Goal: Task Accomplishment & Management: Use online tool/utility

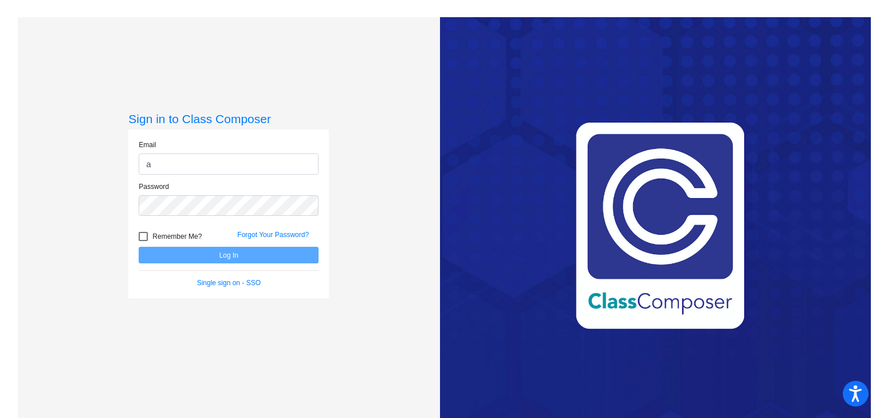
type input "[EMAIL_ADDRESS][DOMAIN_NAME]"
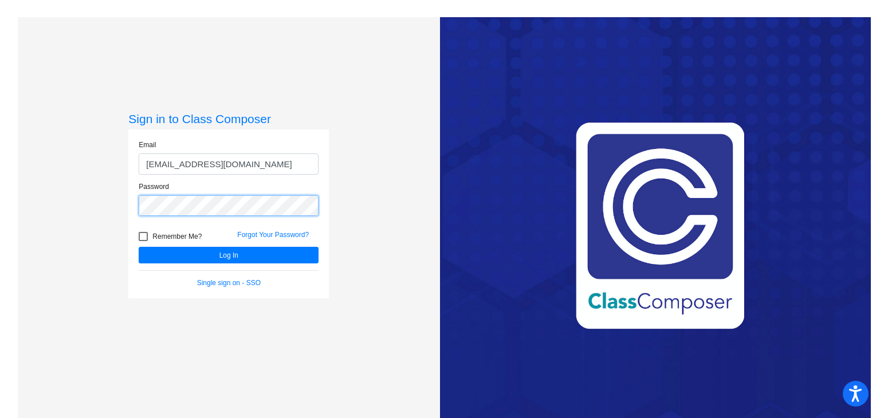
click at [139, 247] on button "Log In" at bounding box center [229, 255] width 180 height 17
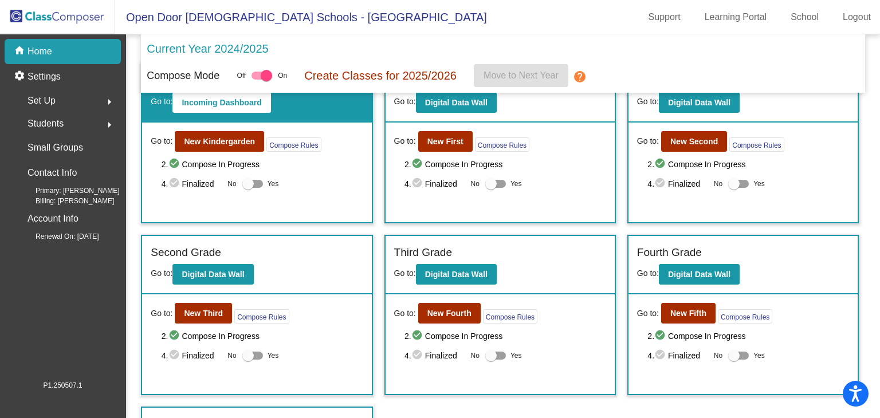
scroll to position [57, 0]
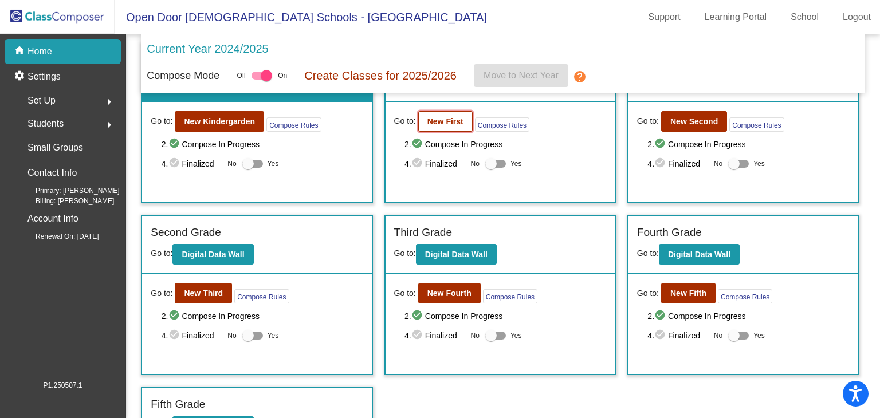
click at [448, 126] on button "New First" at bounding box center [445, 121] width 54 height 21
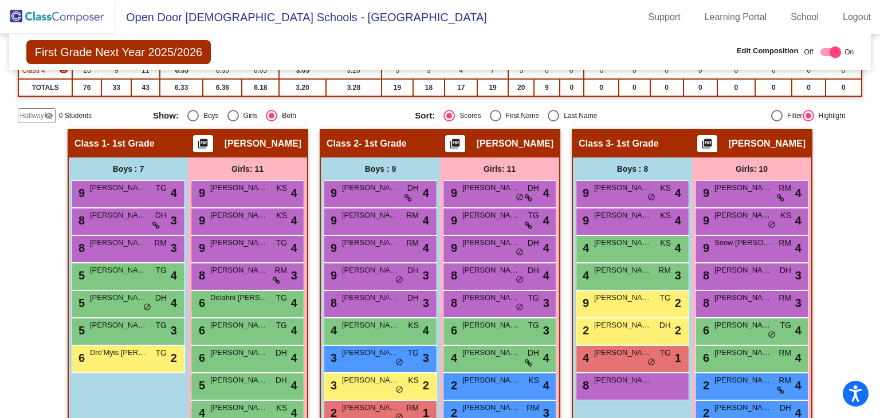
scroll to position [172, 0]
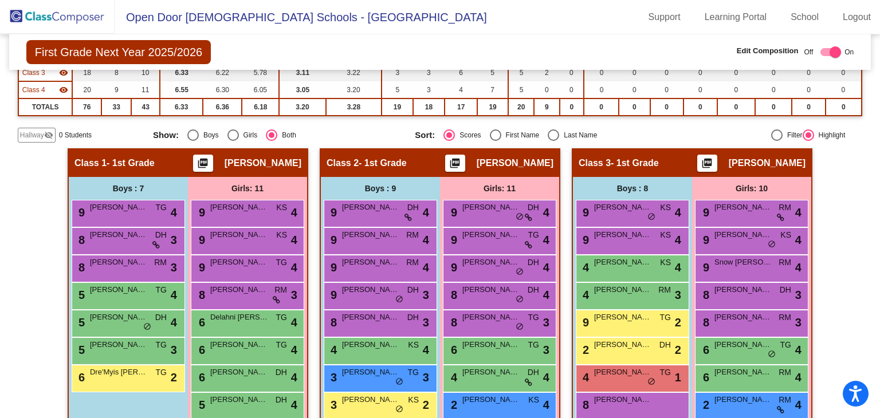
click at [88, 25] on img at bounding box center [57, 17] width 115 height 34
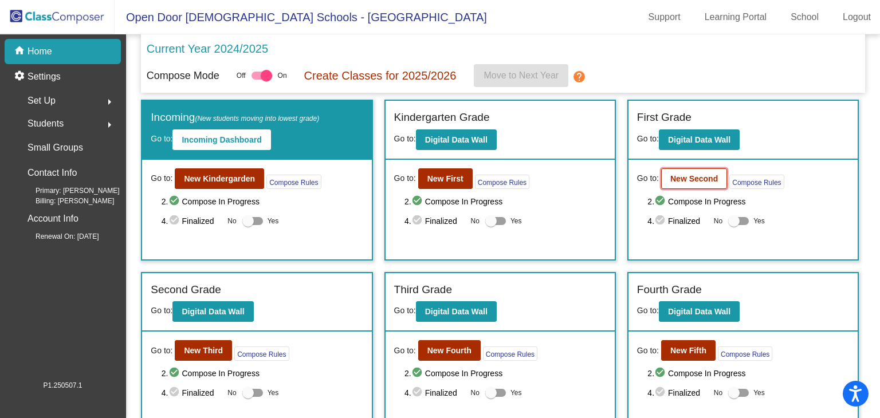
click at [690, 175] on b "New Second" at bounding box center [694, 178] width 48 height 9
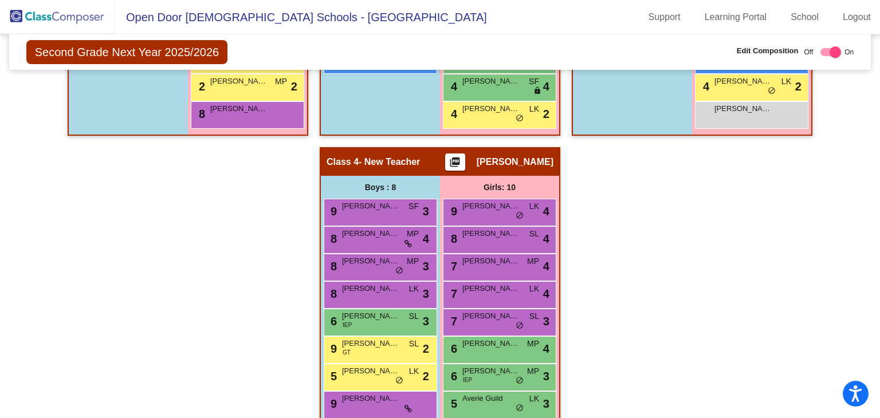
scroll to position [589, 0]
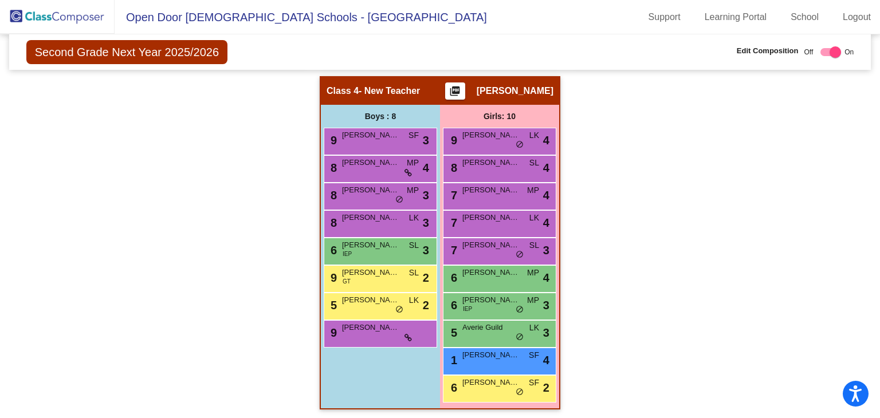
click at [64, 19] on img at bounding box center [57, 17] width 115 height 34
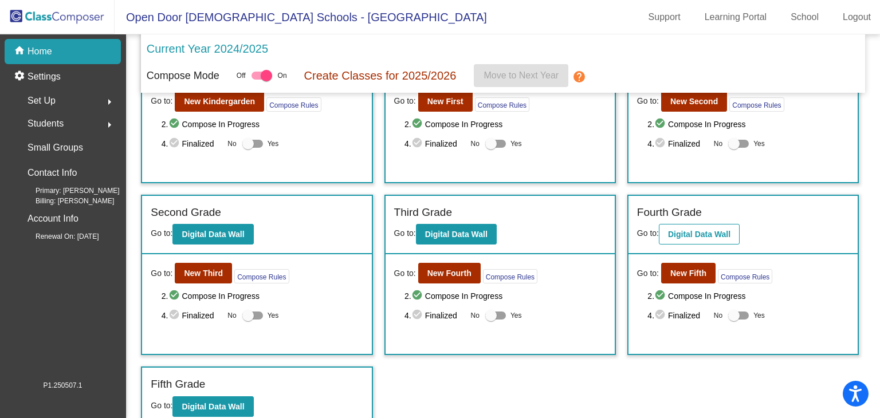
scroll to position [84, 0]
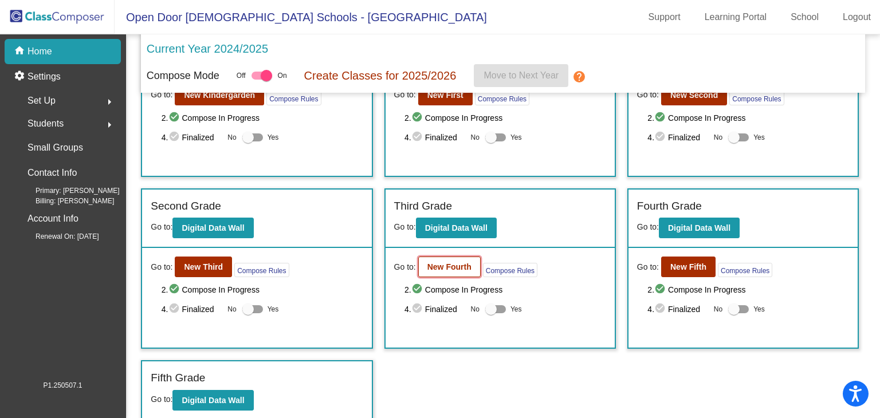
click at [440, 265] on b "New Fourth" at bounding box center [449, 266] width 44 height 9
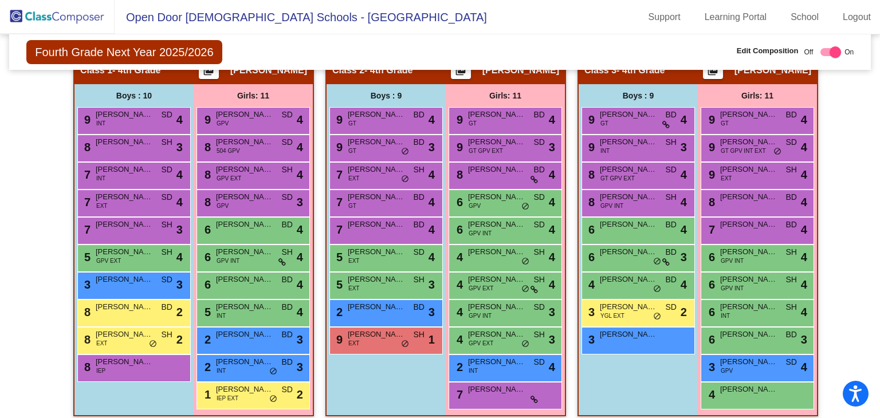
scroll to position [255, 0]
